Goal: Check status: Check status

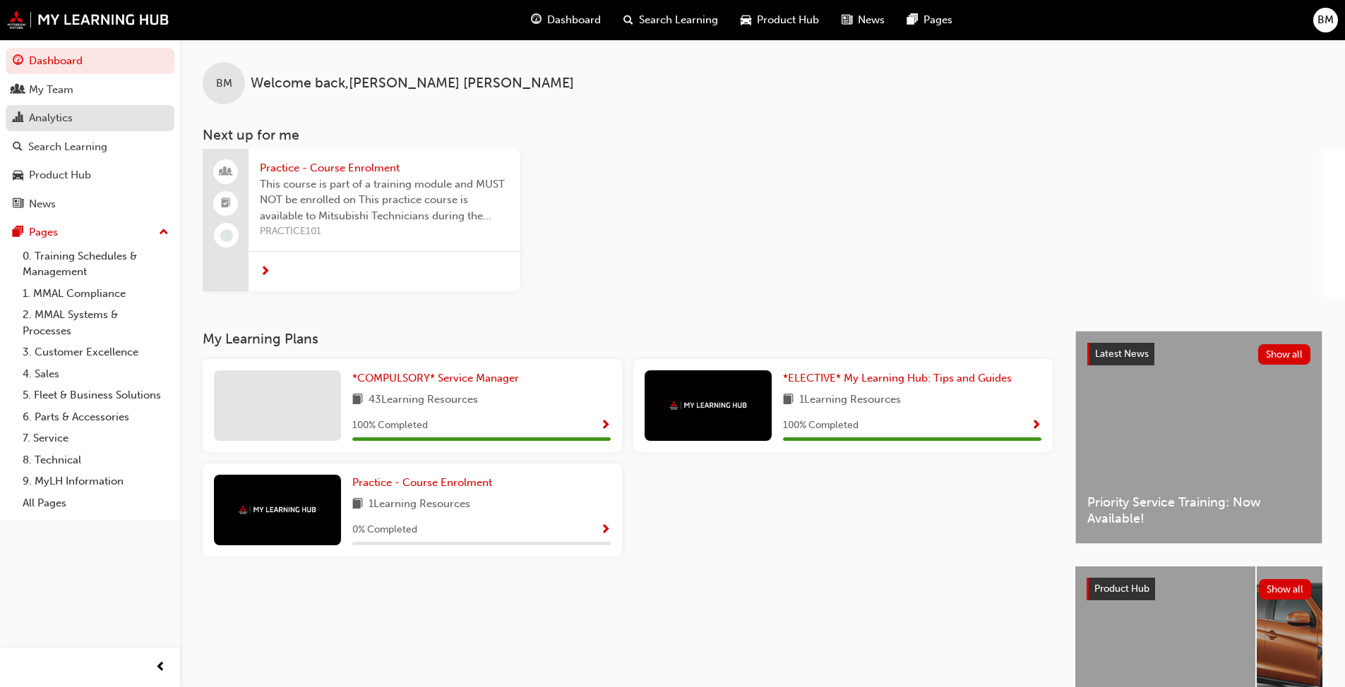
click at [61, 112] on div "Analytics" at bounding box center [51, 118] width 44 height 16
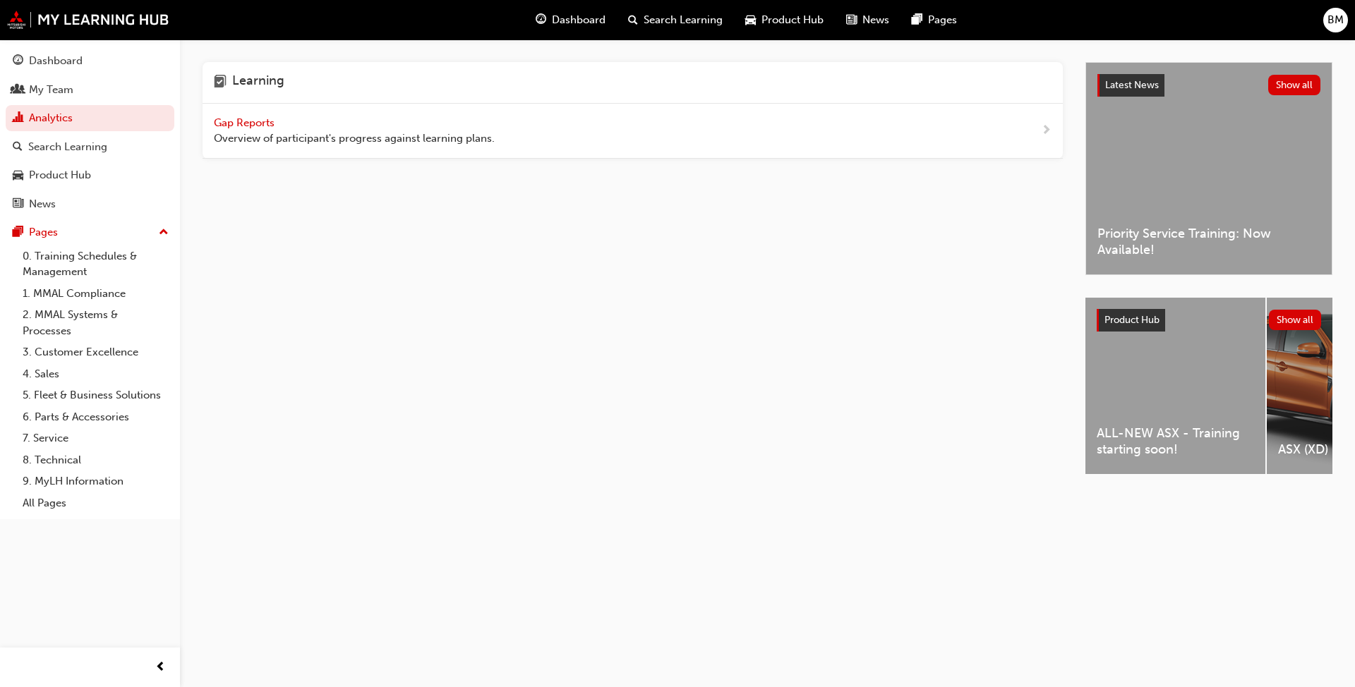
click at [203, 121] on div "Gap Reports Overview of participant's progress against learning plans." at bounding box center [633, 131] width 860 height 55
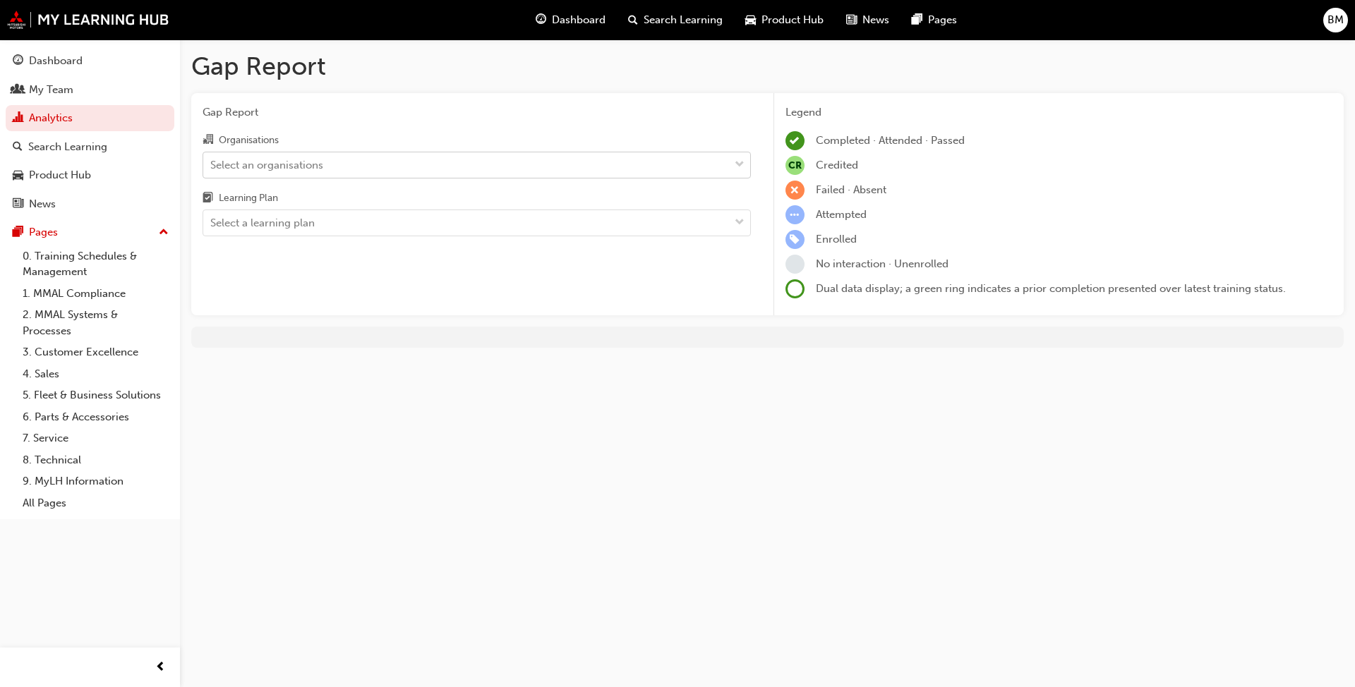
click at [275, 165] on div "Select an organisations" at bounding box center [266, 165] width 113 height 16
click at [212, 165] on input "Organisations Select an organisations" at bounding box center [210, 164] width 1 height 12
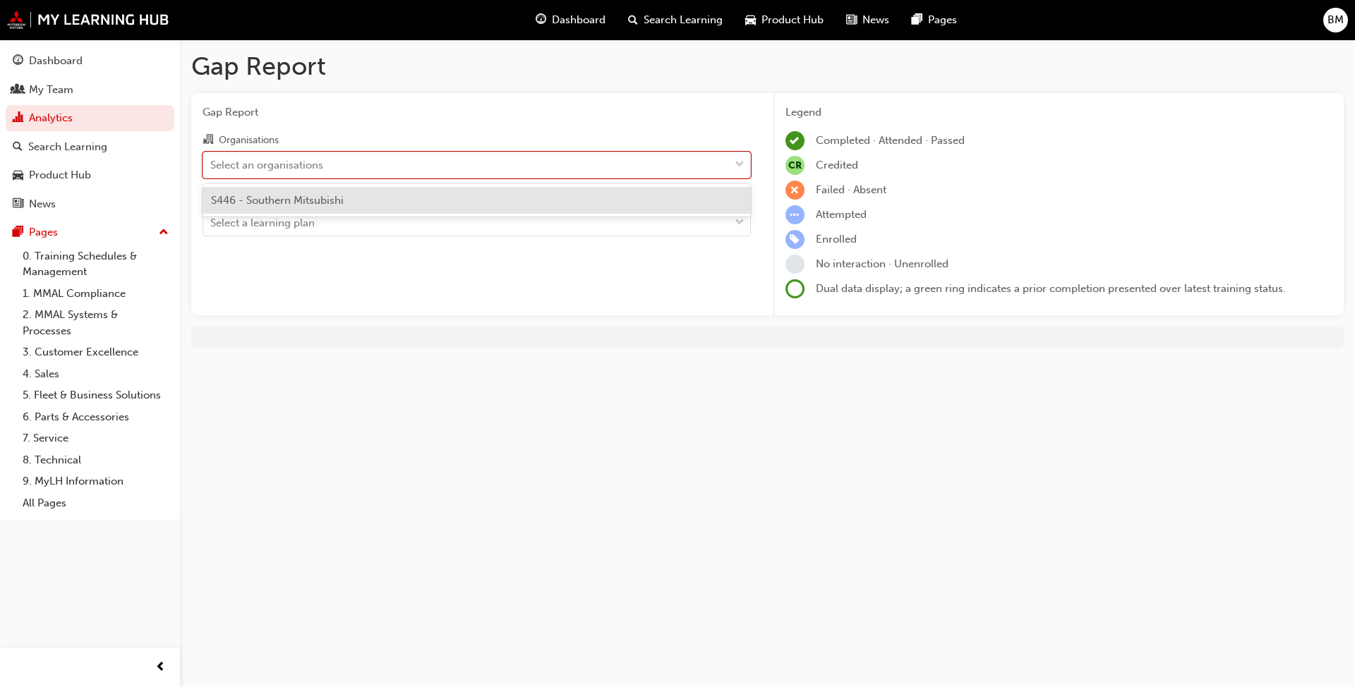
click at [311, 201] on span "S446 - Southern Mitsubishi" at bounding box center [277, 200] width 133 height 13
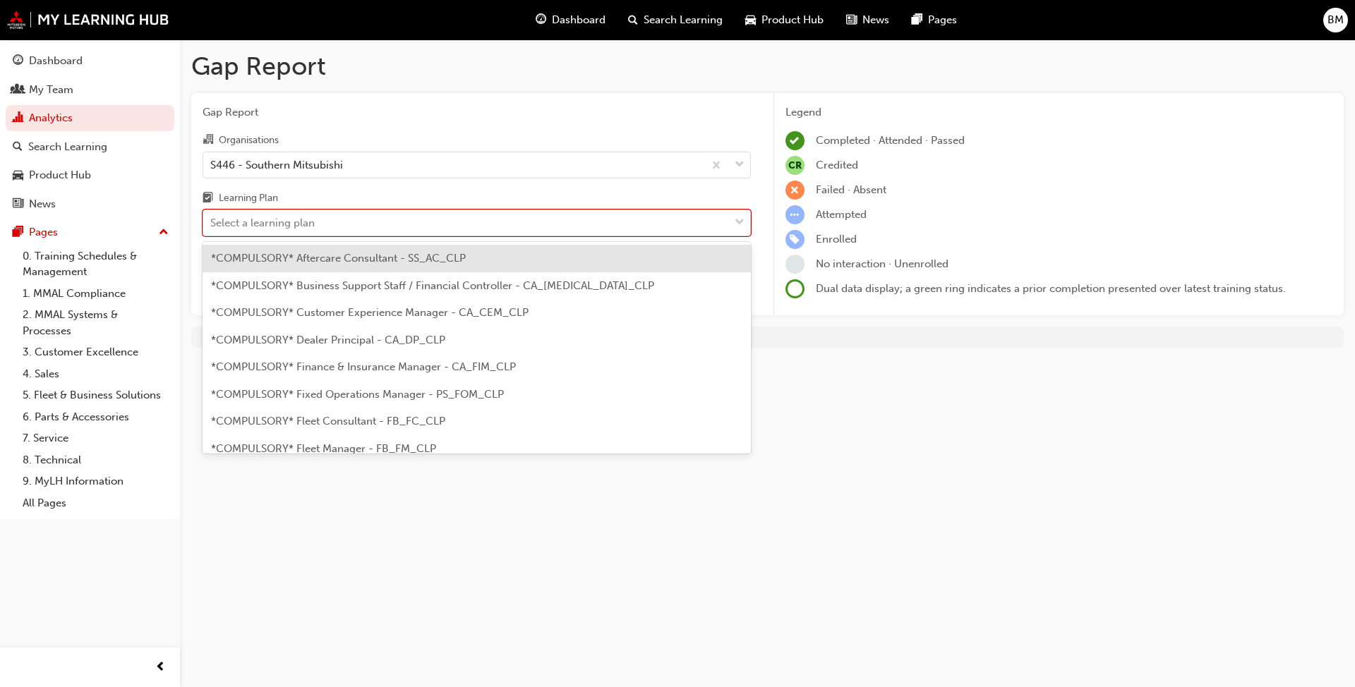
click at [314, 212] on div "Select a learning plan" at bounding box center [466, 223] width 526 height 25
click at [212, 217] on input "Learning Plan option *COMPULSORY* Aftercare Consultant - SS_AC_CLP focused, 1 o…" at bounding box center [210, 223] width 1 height 12
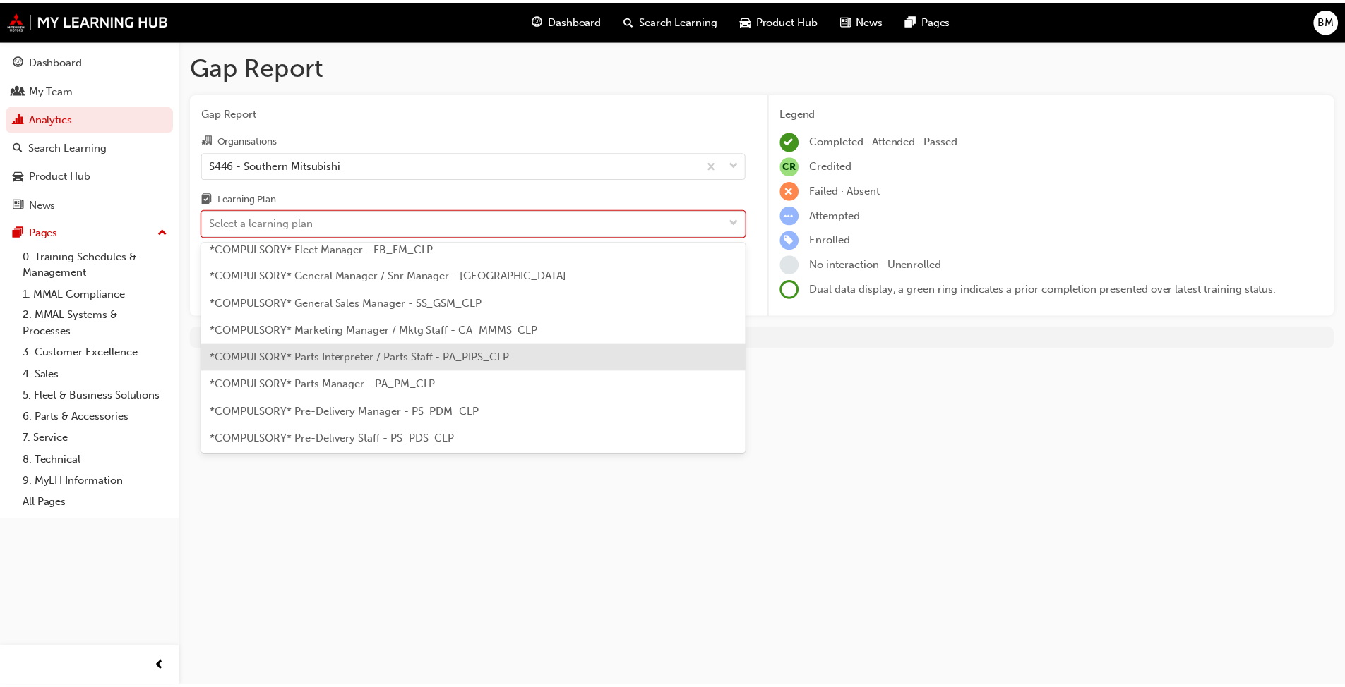
scroll to position [423, 0]
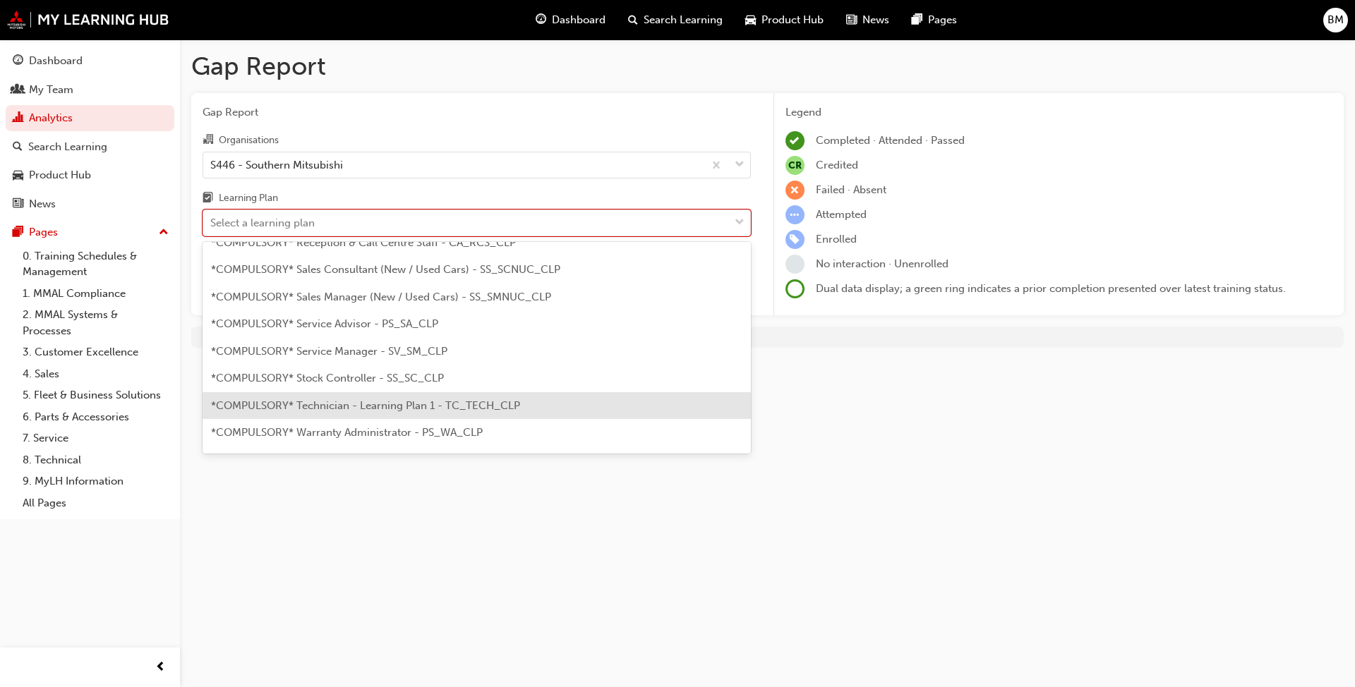
click at [361, 404] on span "*COMPULSORY* Technician - Learning Plan 1 - TC_TECH_CLP" at bounding box center [365, 405] width 309 height 13
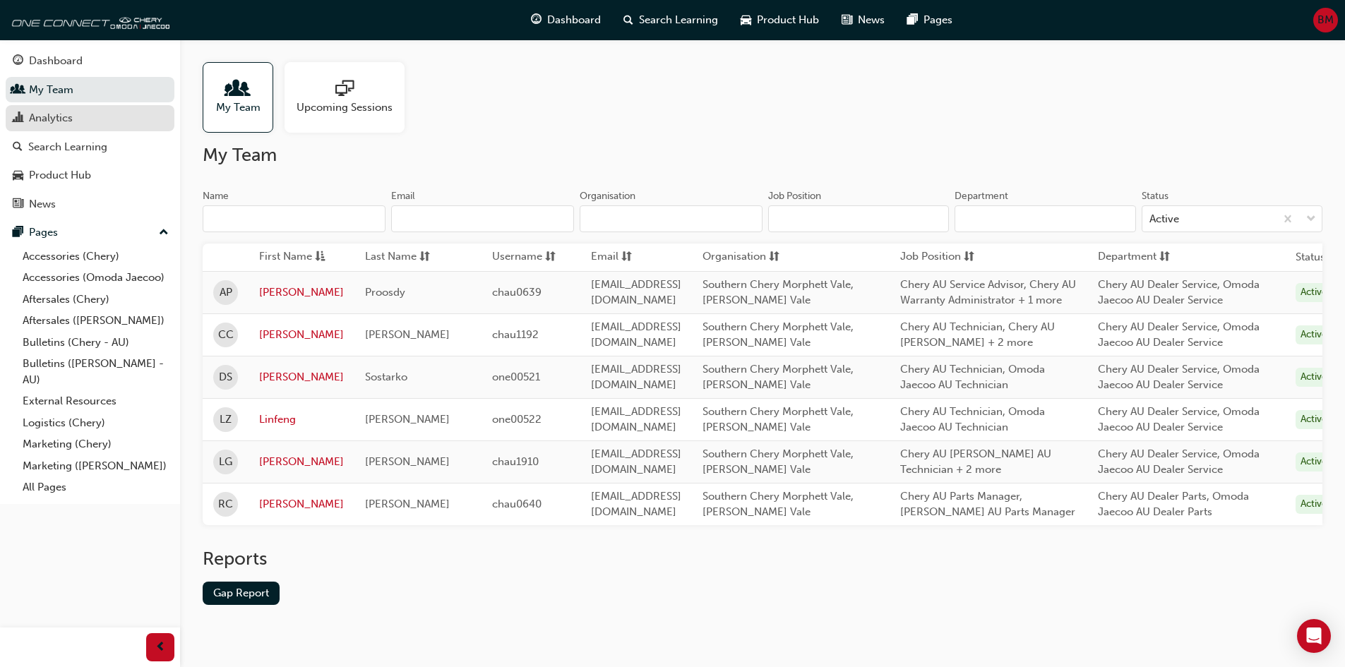
click at [96, 119] on div "Analytics" at bounding box center [90, 118] width 155 height 18
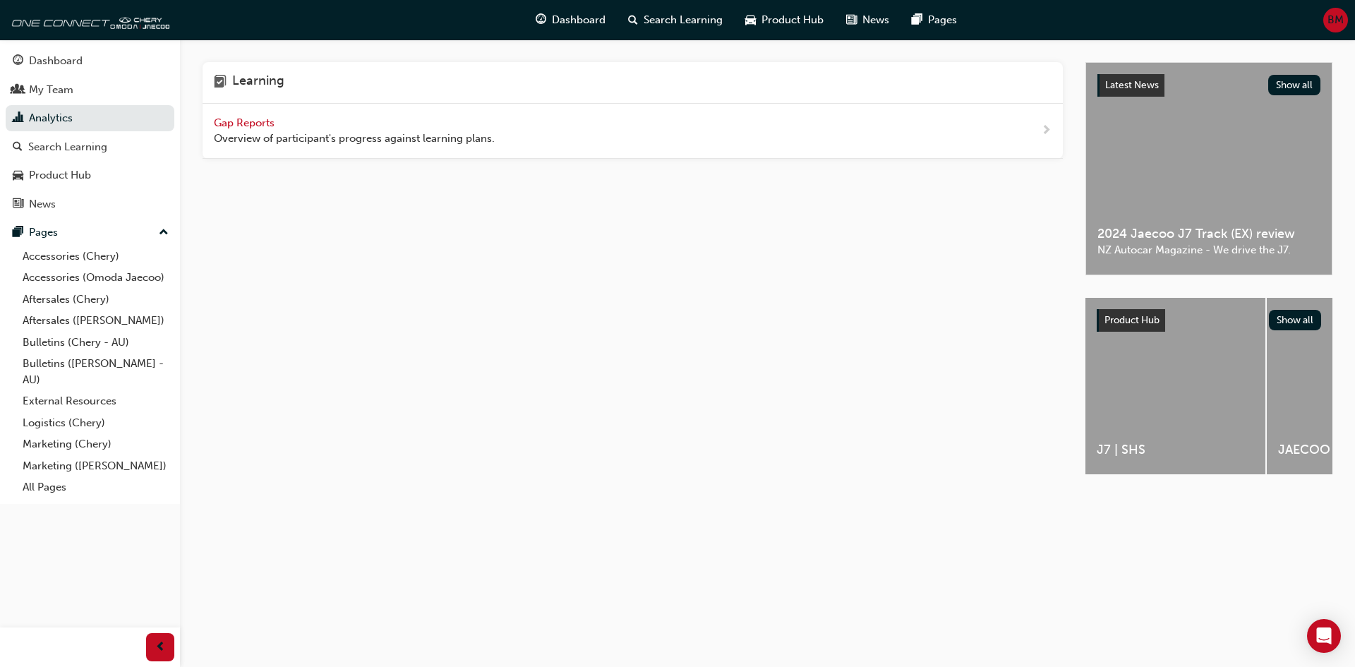
click at [251, 121] on span "Gap Reports" at bounding box center [246, 122] width 64 height 13
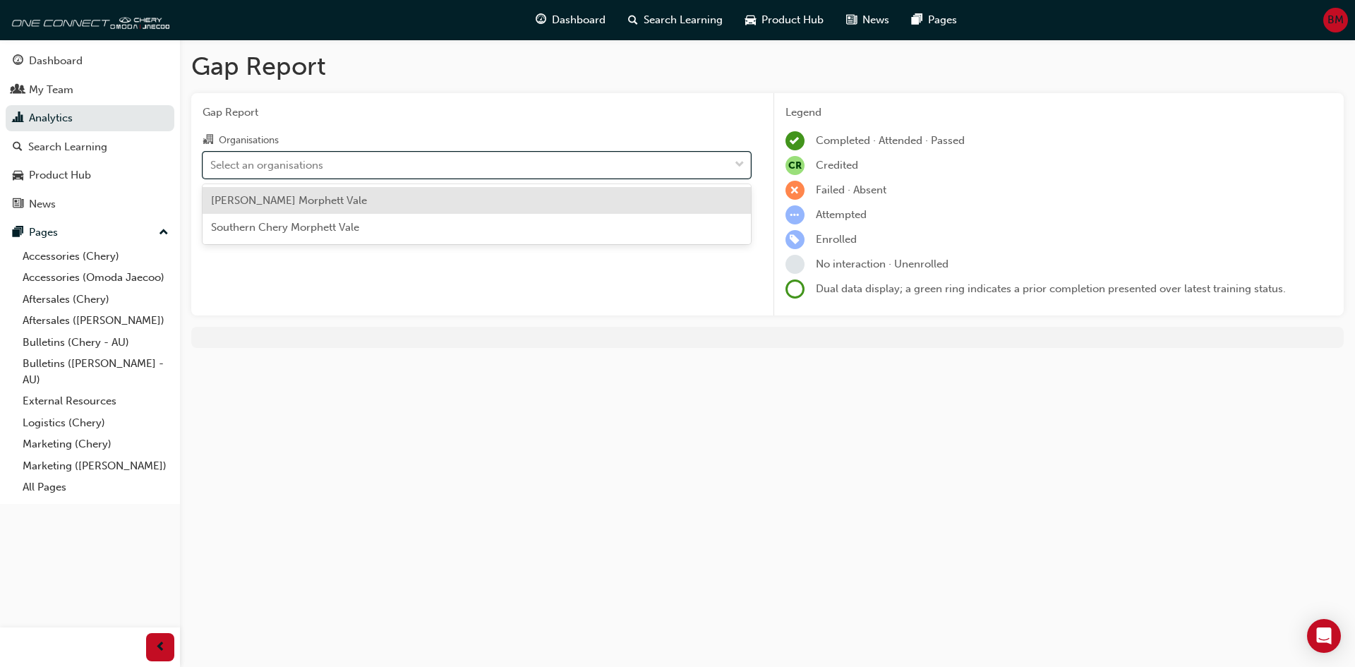
click at [501, 169] on div "Select an organisations" at bounding box center [466, 164] width 526 height 25
click at [212, 169] on input "Organisations option [PERSON_NAME] Vale focused, 1 of 2. 2 results available. U…" at bounding box center [210, 164] width 1 height 12
click at [464, 196] on div "[PERSON_NAME] Morphett Vale" at bounding box center [477, 201] width 548 height 28
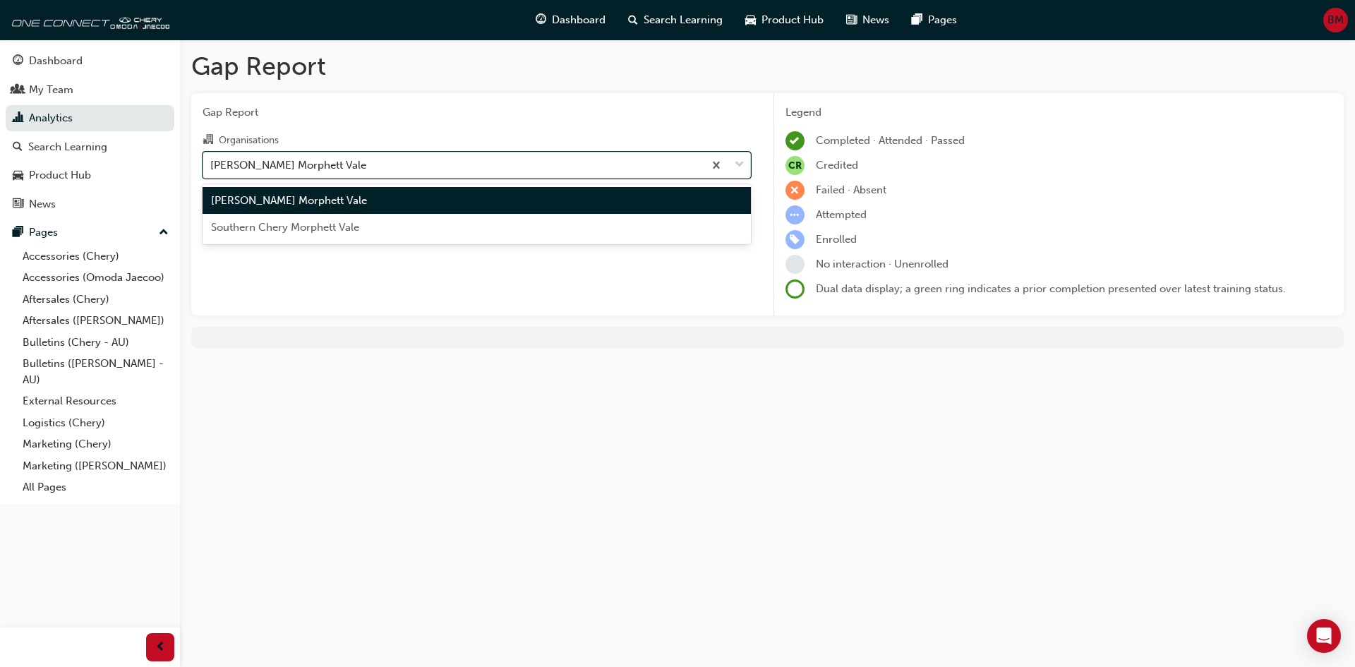
click at [455, 166] on div "[PERSON_NAME] Morphett Vale" at bounding box center [453, 164] width 500 height 25
click at [212, 166] on input "Organisations option [PERSON_NAME] Vale, selected. option Omoda Jaecoo Morphett…" at bounding box center [210, 164] width 1 height 12
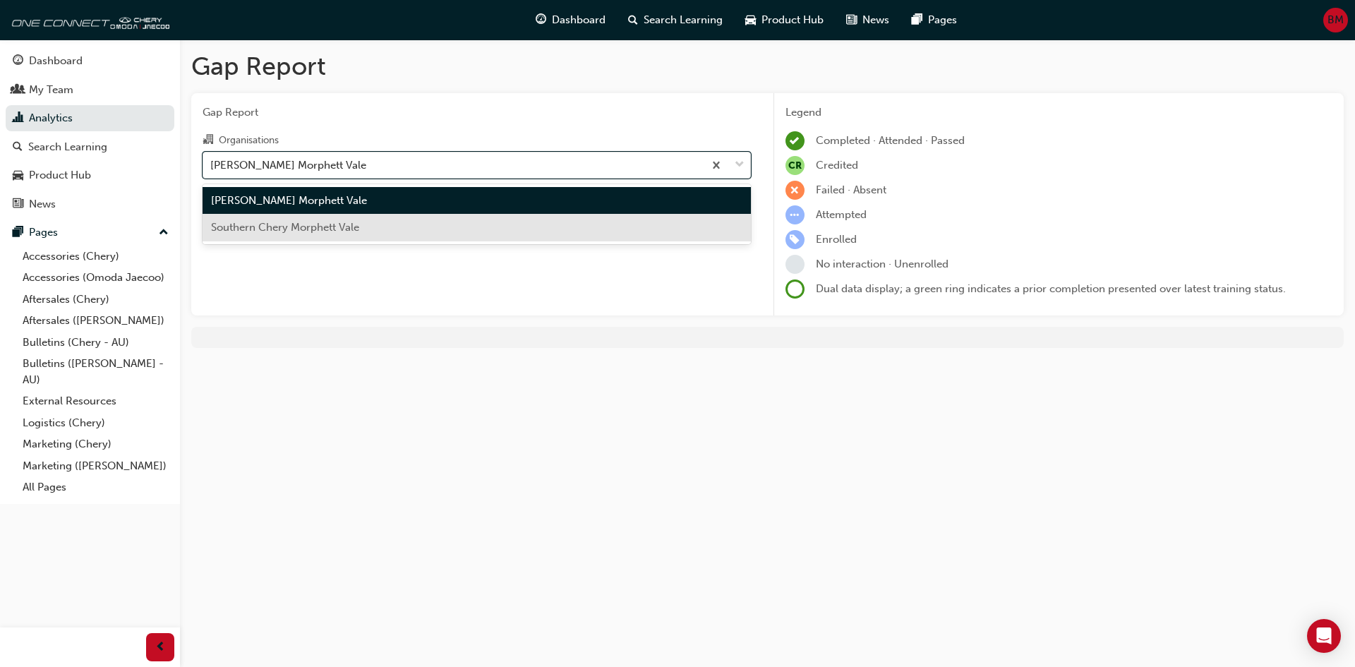
click at [425, 227] on div "Southern Chery Morphett Vale" at bounding box center [477, 228] width 548 height 28
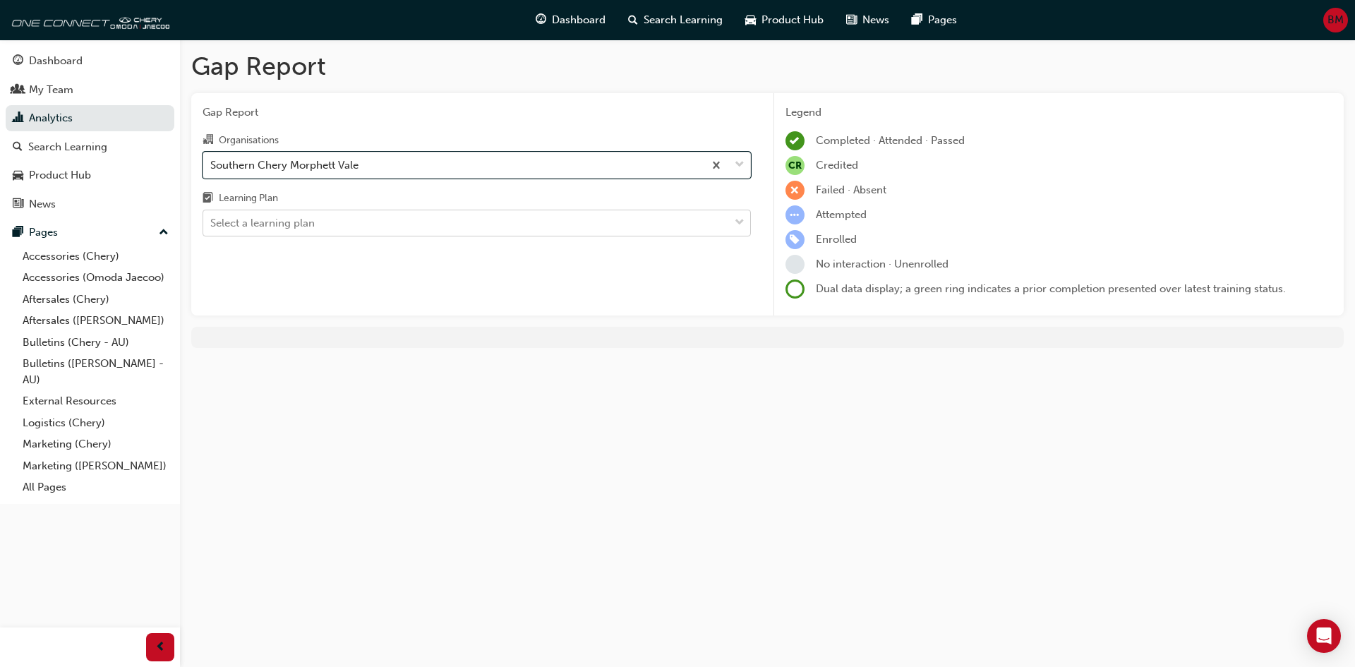
click at [420, 219] on div "Select a learning plan" at bounding box center [466, 223] width 526 height 25
click at [212, 219] on input "Learning Plan Select a learning plan" at bounding box center [210, 223] width 1 height 12
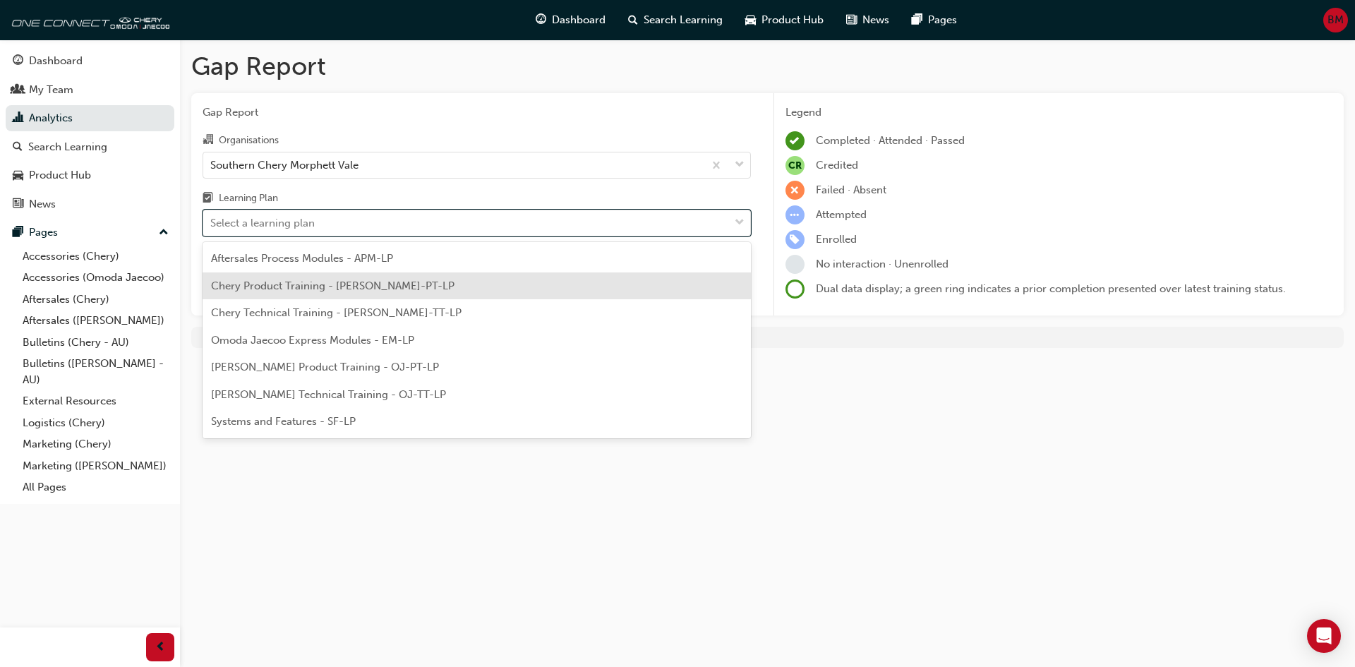
click at [342, 287] on span "Chery Product Training - [PERSON_NAME]-PT-LP" at bounding box center [332, 285] width 243 height 13
